Goal: Task Accomplishment & Management: Complete application form

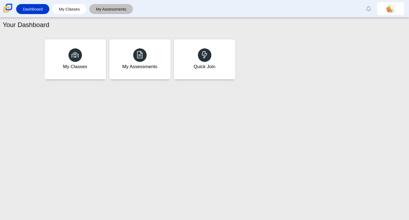
click at [108, 10] on link "My Assessments" at bounding box center [111, 9] width 39 height 10
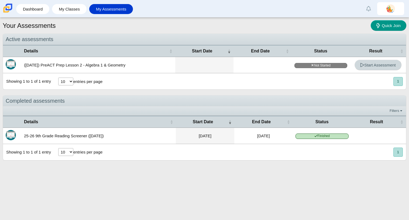
click at [371, 64] on span "Start Assessment" at bounding box center [378, 65] width 36 height 5
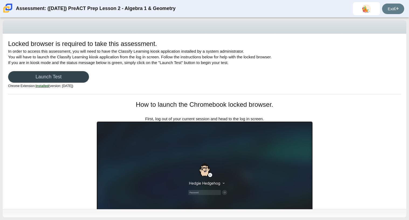
click at [77, 79] on link "Launch Test" at bounding box center [48, 77] width 81 height 12
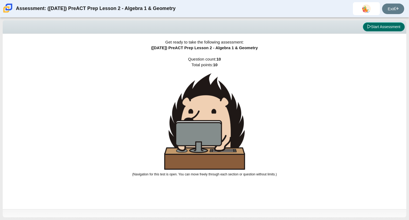
click at [370, 25] on button "Start Assessment" at bounding box center [384, 26] width 42 height 9
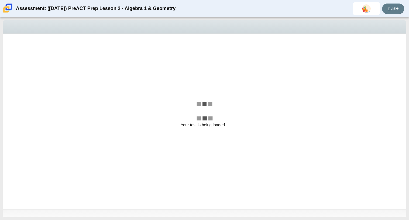
select select "bbf5d072-3e0b-44c4-9a12-6e7c9033f65b"
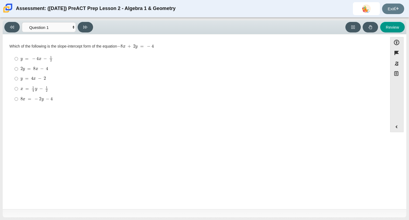
click at [42, 69] on mjx-c "Assessment items" at bounding box center [42, 68] width 4 height 3
click at [18, 69] on input "2 y = 8 x − 4 2 y = 8 x − 4" at bounding box center [17, 69] width 4 height 10
radio input "true"
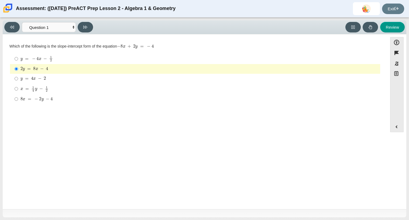
click at [49, 99] on mjx-c "Assessment items" at bounding box center [48, 98] width 4 height 3
click at [18, 99] on input "8 x = − 2 y − 4 8 x = − 2 y − 4" at bounding box center [17, 99] width 4 height 10
radio input "true"
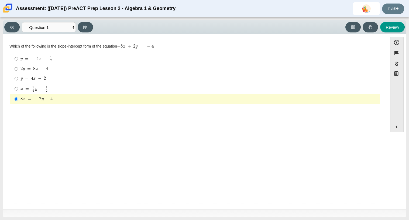
click at [60, 65] on label "2 y = 8 x − 4 2 y = 8 x − 4" at bounding box center [196, 69] width 370 height 10
click at [18, 65] on input "2 y = 8 x − 4 2 y = 8 x − 4" at bounding box center [17, 69] width 4 height 10
radio input "true"
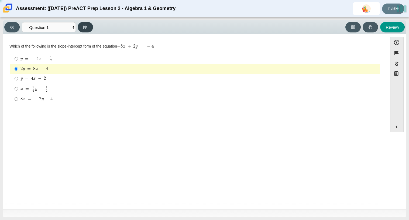
click at [90, 28] on button at bounding box center [85, 27] width 15 height 11
select select "ed62e223-81bd-4cbf-ab48-ab975844bd1f"
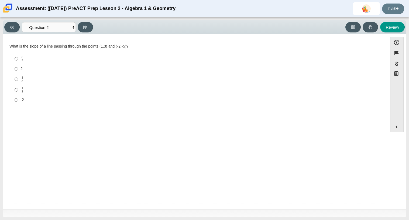
click at [25, 68] on div "2" at bounding box center [200, 68] width 358 height 5
click at [18, 68] on input "2 2" at bounding box center [17, 69] width 4 height 10
radio input "true"
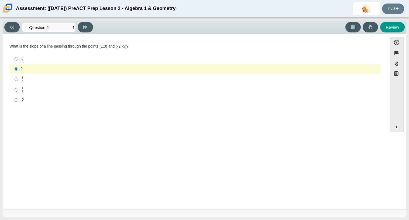
click at [35, 103] on label "-2 -2" at bounding box center [196, 100] width 370 height 10
click at [18, 103] on input "-2 -2" at bounding box center [17, 100] width 4 height 10
radio input "true"
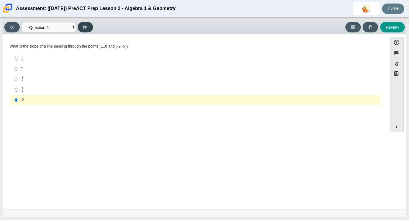
click at [88, 27] on button at bounding box center [85, 27] width 15 height 11
select select "97f4f5fa-a52e-4fed-af51-565bfcdf47cb"
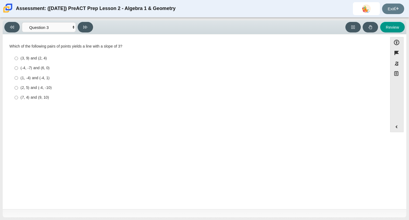
click at [58, 91] on label "(2, 5) and (-4, -10) (2, 5) and (-4, -10)" at bounding box center [196, 88] width 370 height 10
click at [18, 91] on input "(2, 5) and (-4, -10) (2, 5) and (-4, -10)" at bounding box center [17, 88] width 4 height 10
radio input "true"
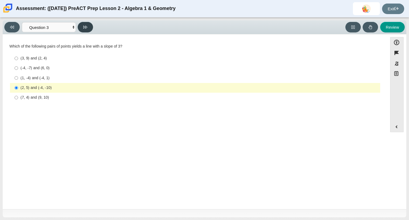
click at [83, 26] on button at bounding box center [85, 27] width 15 height 11
select select "89427bb7-e313-4f00-988f-8b8255897029"
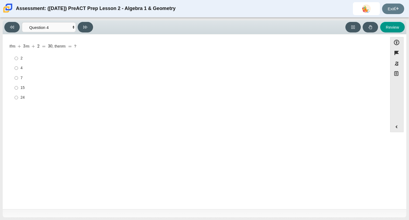
click at [21, 89] on div "15" at bounding box center [200, 87] width 358 height 5
click at [18, 89] on input "15 15" at bounding box center [17, 88] width 4 height 10
radio input "true"
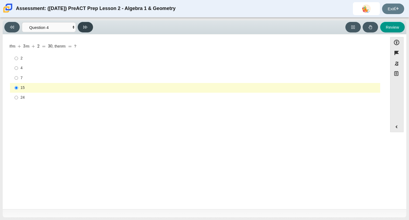
click at [90, 25] on button at bounding box center [85, 27] width 15 height 11
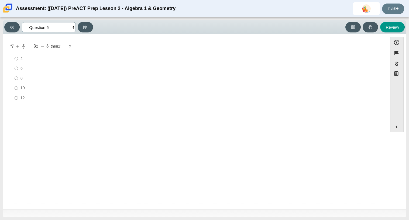
click at [65, 25] on select "Questions Question 1 Question 2 Question 3 Question 4 Question 5 Question 6 Que…" at bounding box center [49, 27] width 54 height 10
select select "89427bb7-e313-4f00-988f-8b8255897029"
click at [22, 22] on select "Questions Question 1 Question 2 Question 3 Question 4 Question 5 Question 6 Que…" at bounding box center [49, 27] width 54 height 10
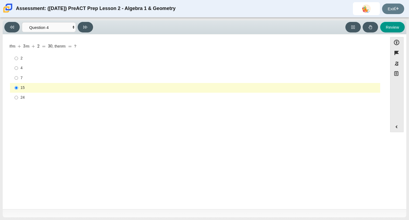
click at [29, 69] on div "4" at bounding box center [200, 67] width 358 height 5
click at [18, 69] on input "4 4" at bounding box center [17, 68] width 4 height 10
radio input "true"
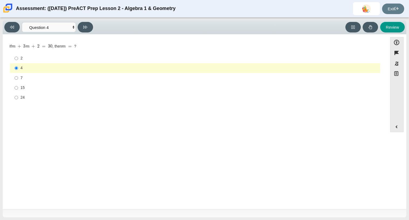
click at [25, 78] on div "7" at bounding box center [200, 77] width 358 height 5
click at [18, 78] on input "7 7" at bounding box center [17, 78] width 4 height 10
radio input "true"
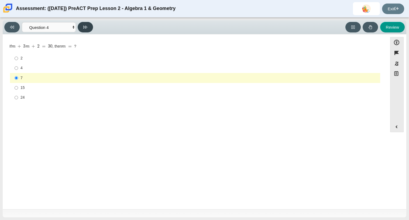
click at [88, 28] on button at bounding box center [85, 27] width 15 height 11
select select "489dcffd-4e6a-49cf-a9d6-ad1d4a911a4e"
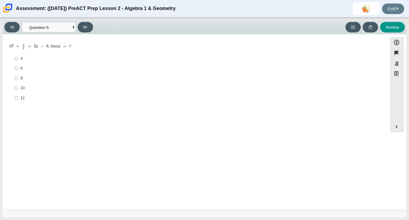
click at [27, 57] on div "4" at bounding box center [200, 58] width 358 height 5
click at [18, 57] on input "4 4" at bounding box center [17, 59] width 4 height 10
radio input "true"
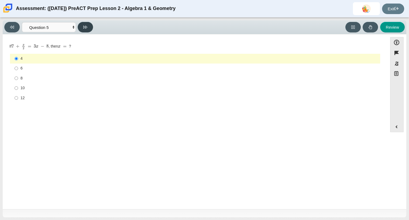
click at [85, 26] on icon at bounding box center [85, 27] width 4 height 3
select select "210571de-36a6-4d8e-a361-ceff8ef801dc"
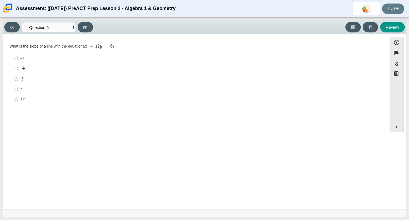
click at [26, 87] on div "4" at bounding box center [200, 89] width 358 height 5
click at [18, 87] on input "4 4" at bounding box center [17, 89] width 4 height 10
radio input "true"
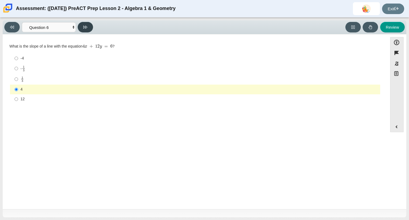
click at [88, 28] on button at bounding box center [85, 27] width 15 height 11
select select "ec95ace6-bebc-42b8-9428-40567494d4da"
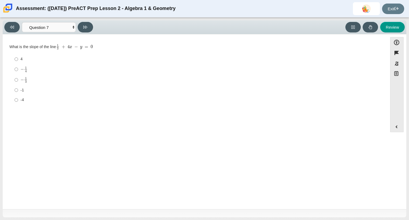
click at [34, 90] on div "-1" at bounding box center [200, 89] width 358 height 5
click at [18, 90] on input "-1 -1" at bounding box center [17, 90] width 4 height 10
radio input "true"
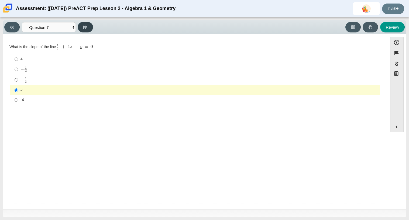
click at [81, 24] on button at bounding box center [85, 27] width 15 height 11
select select "ce81fe10-bf29-4b5e-8bd7-4f47f2fed4d8"
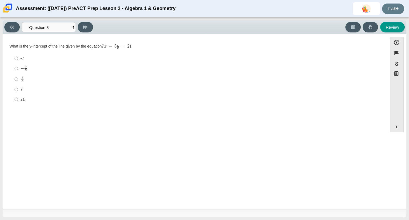
click at [27, 93] on label "7 7" at bounding box center [196, 89] width 370 height 10
click at [18, 93] on input "7 7" at bounding box center [17, 89] width 4 height 10
radio input "true"
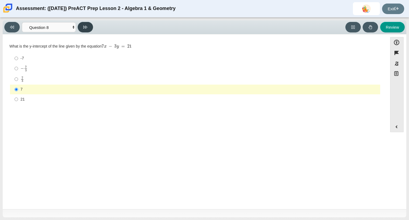
click at [87, 27] on icon at bounding box center [85, 27] width 4 height 3
select select "14773eaf-2ca1-47ae-afe7-a624a56f34b3"
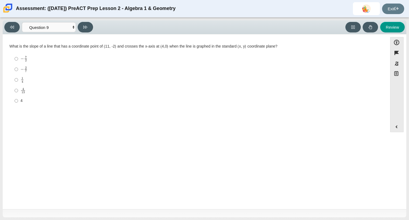
click at [44, 90] on div "4 13" at bounding box center [200, 90] width 358 height 6
click at [18, 90] on input "4 13 4 over 13" at bounding box center [17, 90] width 4 height 11
radio input "true"
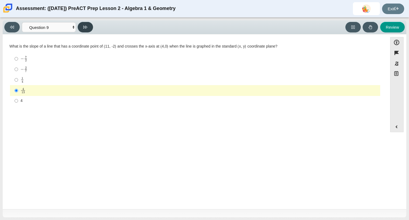
click at [86, 26] on icon at bounding box center [85, 27] width 4 height 3
select select "96b71634-eacb-4f7e-8aef-411727d9bcba"
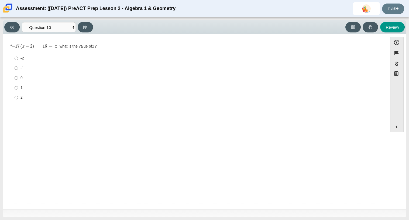
click at [32, 88] on div "1" at bounding box center [200, 87] width 358 height 5
click at [18, 88] on input "1 1" at bounding box center [17, 88] width 4 height 10
radio input "true"
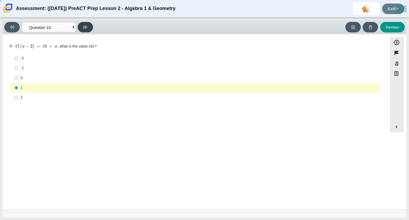
click at [88, 28] on button at bounding box center [85, 27] width 15 height 11
select select "review"
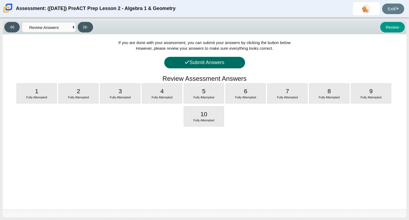
click at [187, 61] on icon at bounding box center [187, 61] width 4 height 3
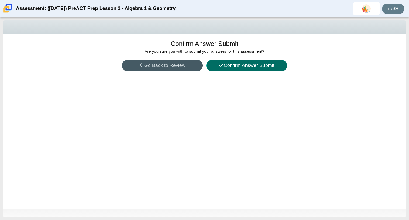
click at [245, 69] on button "Confirm Answer Submit" at bounding box center [246, 66] width 81 height 12
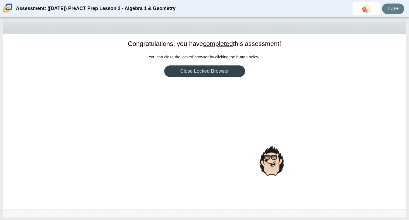
click at [201, 75] on link "Close Locked Browser" at bounding box center [204, 71] width 81 height 12
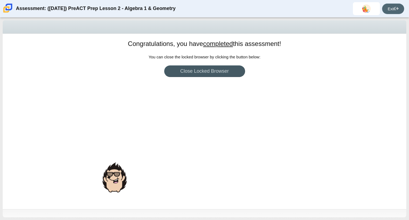
click at [390, 11] on link "Exit" at bounding box center [393, 9] width 22 height 11
